Goal: Transaction & Acquisition: Purchase product/service

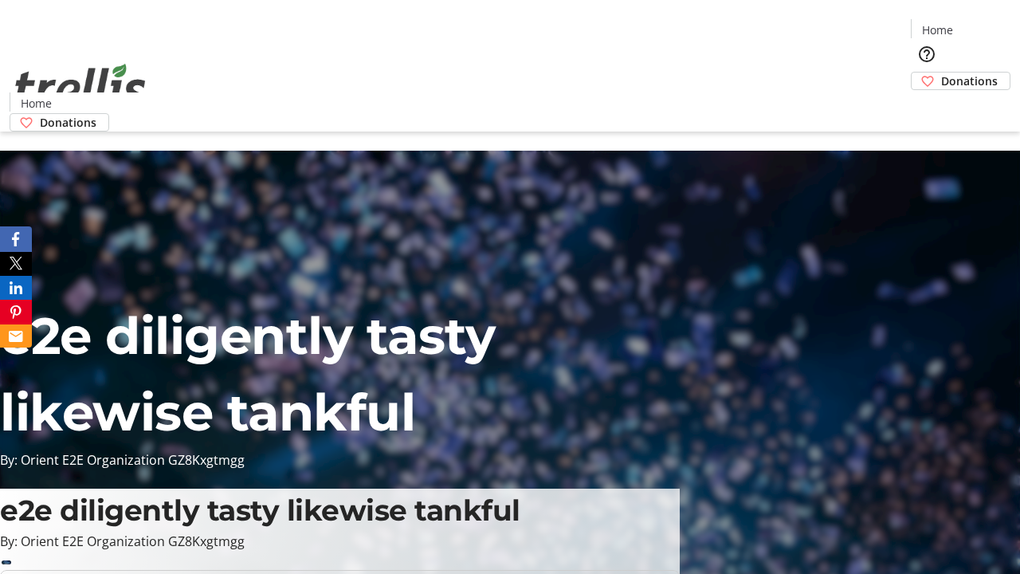
click at [941, 73] on span "Donations" at bounding box center [969, 81] width 57 height 17
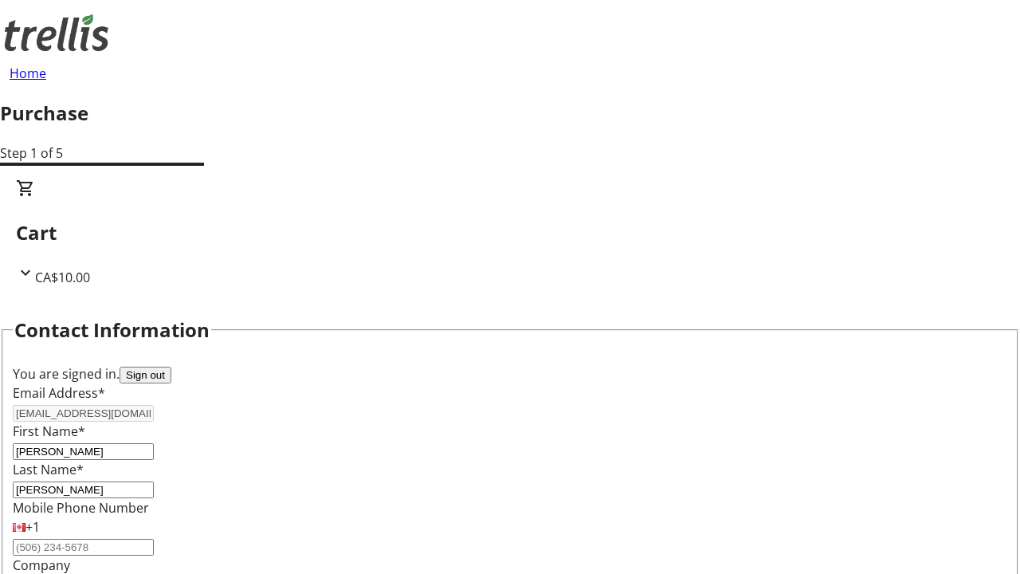
scroll to position [258, 0]
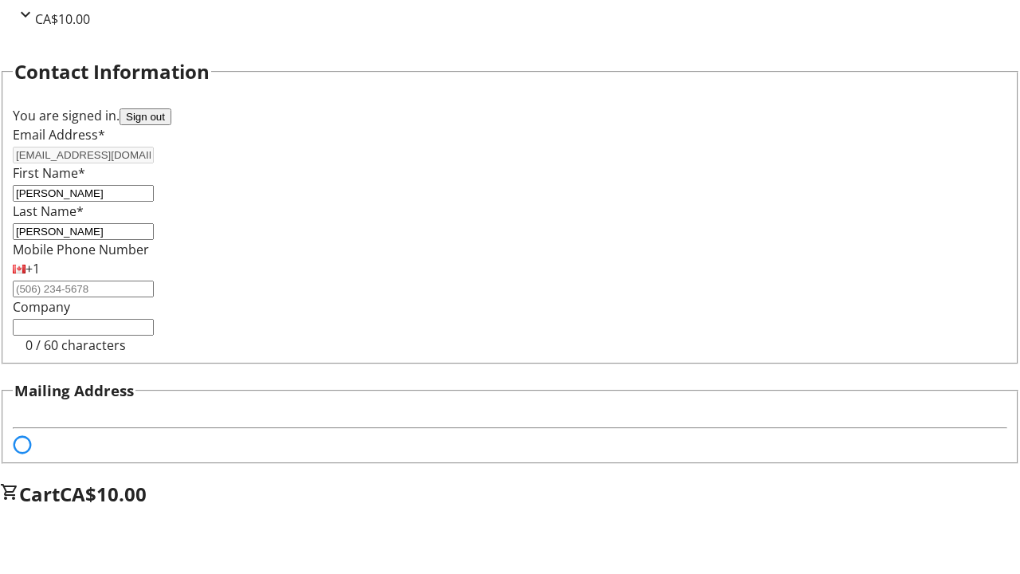
select select "BC"
select select "CA"
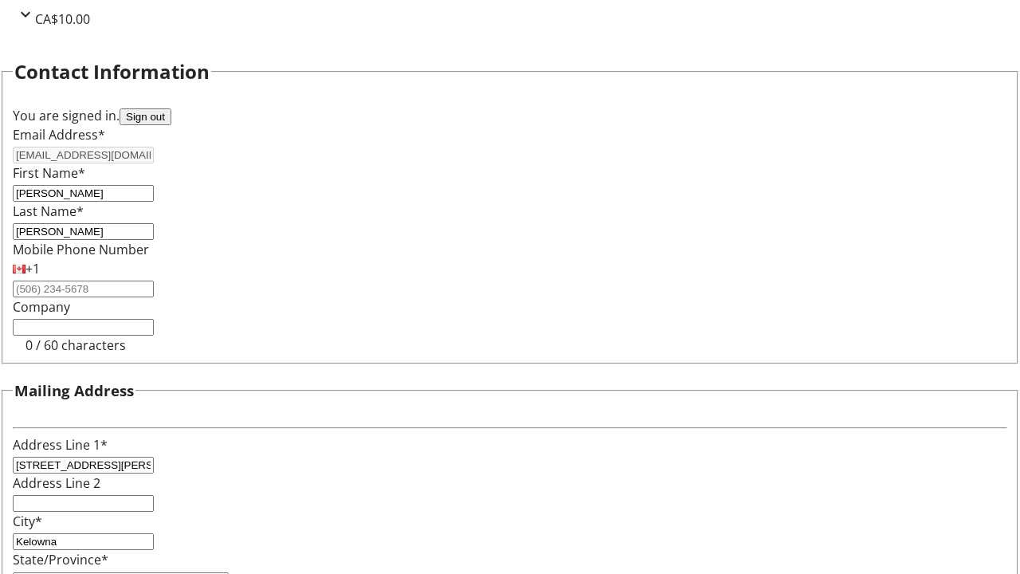
type input "V1Y 0C2"
